Goal: Information Seeking & Learning: Understand process/instructions

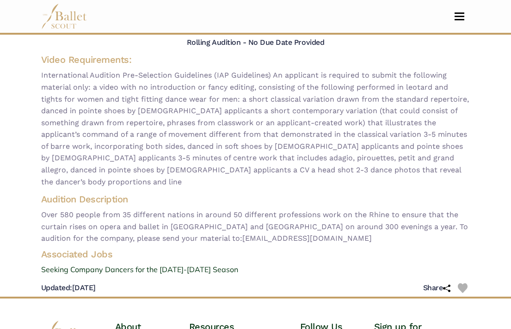
scroll to position [78, 0]
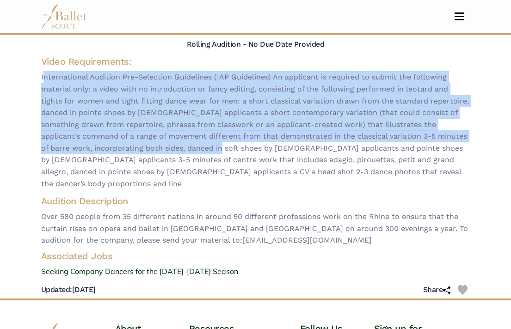
drag, startPoint x: 208, startPoint y: 69, endPoint x: 210, endPoint y: 151, distance: 81.5
click at [210, 151] on div "Video Requirements:" at bounding box center [255, 123] width 429 height 134
click at [210, 151] on span "International Audition Pre-Selection Guidelines (IAP Guidelines) An applicant i…" at bounding box center [255, 130] width 429 height 118
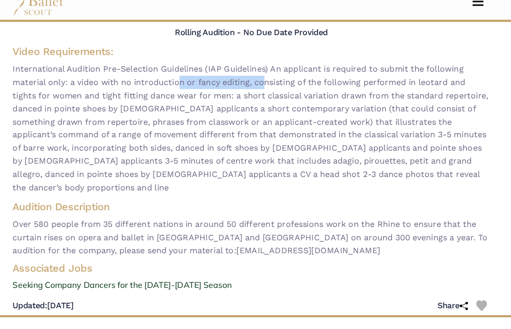
drag, startPoint x: 185, startPoint y: 88, endPoint x: 261, endPoint y: 91, distance: 75.4
click at [261, 91] on span "International Audition Pre-Selection Guidelines (IAP Guidelines) An applicant i…" at bounding box center [255, 130] width 429 height 118
drag, startPoint x: 225, startPoint y: 100, endPoint x: 270, endPoint y: 105, distance: 45.1
click at [270, 105] on span "International Audition Pre-Selection Guidelines (IAP Guidelines) An applicant i…" at bounding box center [255, 130] width 429 height 118
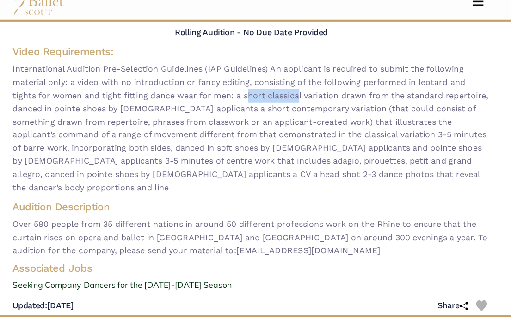
click at [270, 105] on span "International Audition Pre-Selection Guidelines (IAP Guidelines) An applicant i…" at bounding box center [255, 130] width 429 height 118
click at [259, 114] on span "International Audition Pre-Selection Guidelines (IAP Guidelines) An applicant i…" at bounding box center [255, 130] width 429 height 118
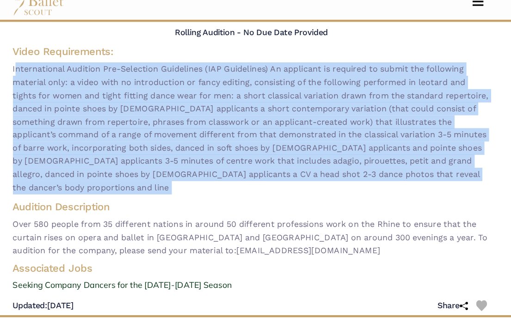
click at [259, 114] on span "International Audition Pre-Selection Guidelines (IAP Guidelines) An applicant i…" at bounding box center [255, 130] width 429 height 118
click at [265, 114] on span "International Audition Pre-Selection Guidelines (IAP Guidelines) An applicant i…" at bounding box center [255, 130] width 429 height 118
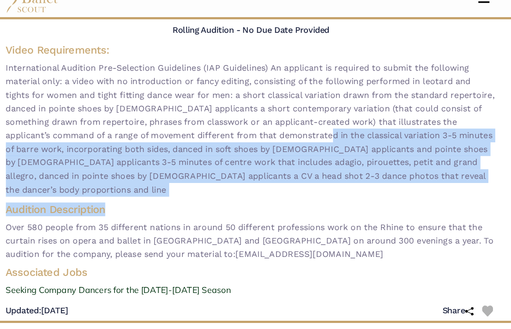
drag, startPoint x: 269, startPoint y: 131, endPoint x: 333, endPoint y: 195, distance: 89.9
click at [333, 195] on div "Ballett Am Rhein - video audition for — Seeking Company Dancers for the [DATE]-…" at bounding box center [256, 130] width 444 height 338
click at [333, 195] on h4 "Audition Description" at bounding box center [255, 201] width 429 height 12
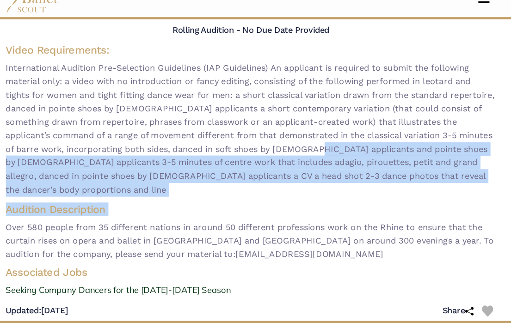
drag, startPoint x: 333, startPoint y: 195, endPoint x: 307, endPoint y: 143, distance: 57.3
click at [307, 143] on div "Ballett Am Rhein - video audition for — Seeking Company Dancers for the [DATE]-…" at bounding box center [256, 130] width 444 height 338
click at [307, 143] on span "International Audition Pre-Selection Guidelines (IAP Guidelines) An applicant i…" at bounding box center [255, 130] width 429 height 118
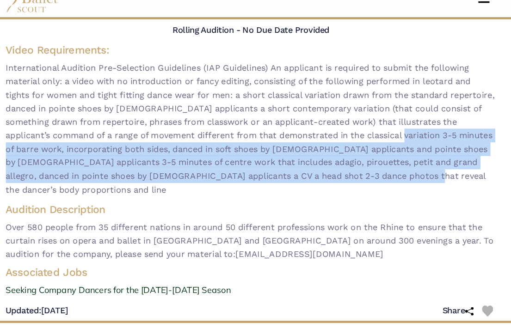
drag, startPoint x: 327, startPoint y: 137, endPoint x: 331, endPoint y: 179, distance: 41.8
click at [331, 179] on div "Video Requirements:" at bounding box center [256, 123] width 444 height 138
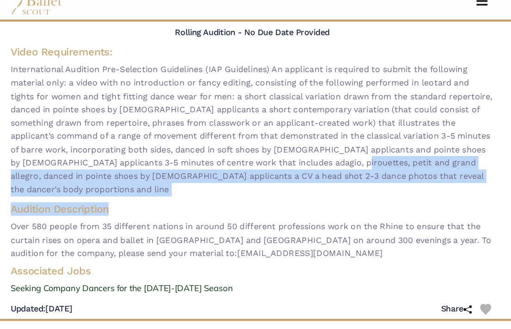
drag, startPoint x: 336, startPoint y: 159, endPoint x: 373, endPoint y: 185, distance: 45.7
click at [373, 185] on div "Ballett Am Rhein - video audition for — Seeking Company Dancers for the [DATE]-…" at bounding box center [256, 130] width 444 height 338
click at [373, 195] on h4 "Audition Description" at bounding box center [255, 201] width 429 height 12
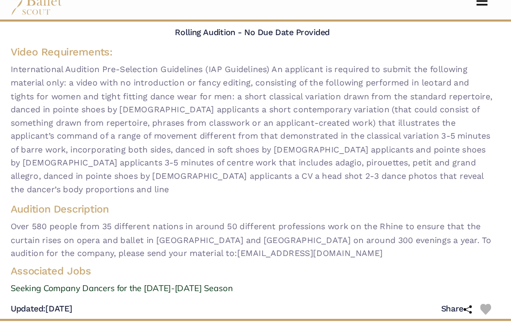
drag, startPoint x: 373, startPoint y: 185, endPoint x: 385, endPoint y: 189, distance: 12.6
click at [385, 195] on h4 "Audition Description" at bounding box center [255, 201] width 429 height 12
